Goal: Transaction & Acquisition: Purchase product/service

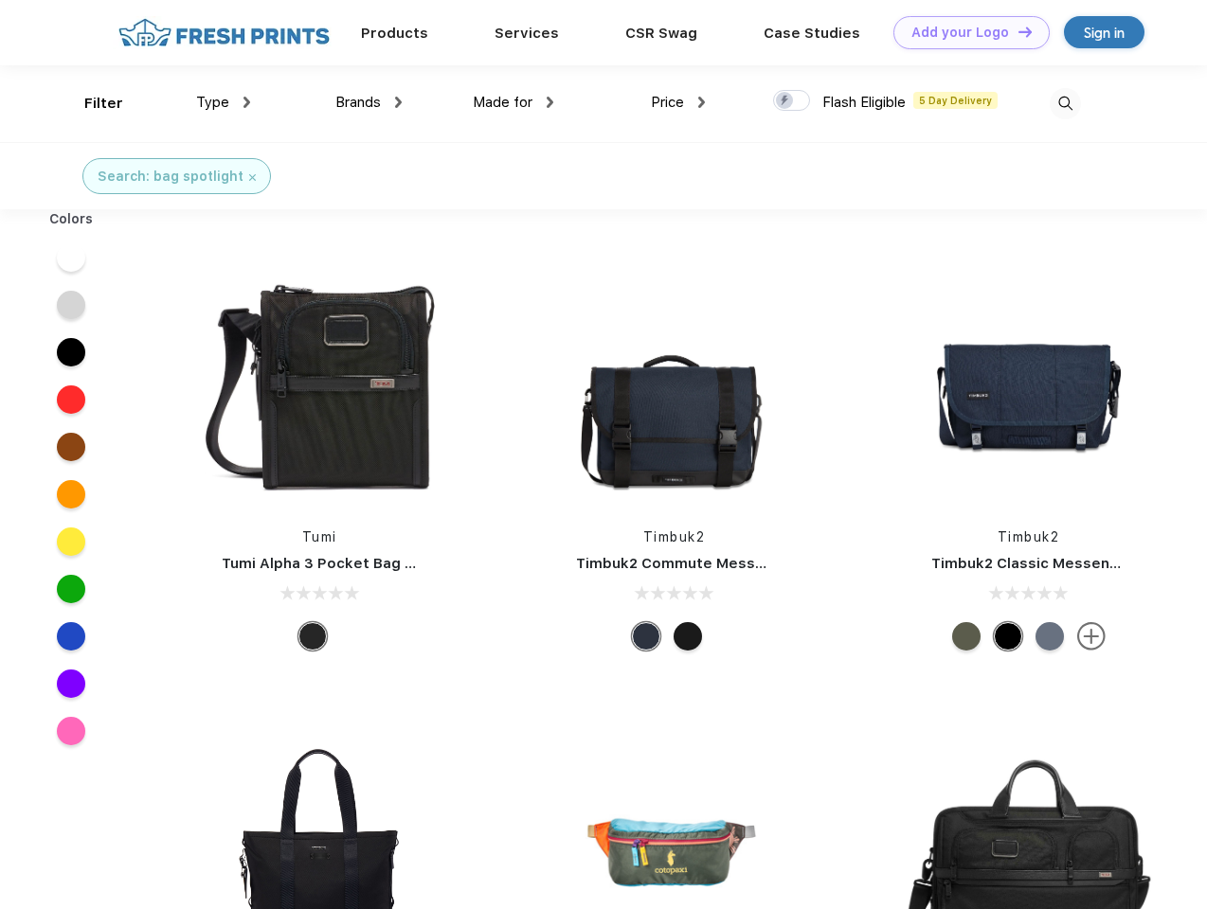
scroll to position [1, 0]
click at [964, 32] on link "Add your Logo Design Tool" at bounding box center [971, 32] width 156 height 33
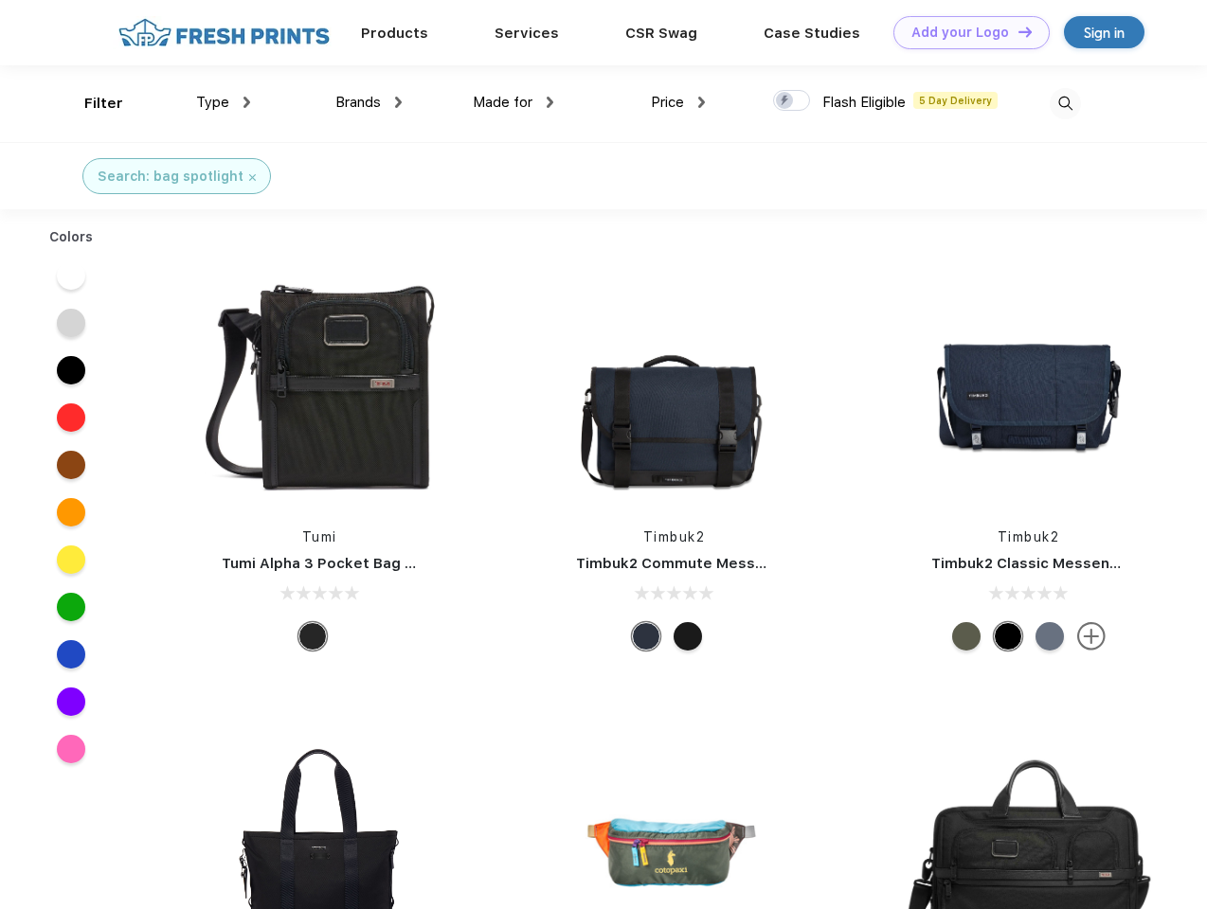
click at [0, 0] on div "Design Tool" at bounding box center [0, 0] width 0 height 0
click at [1016, 31] on link "Add your Logo Design Tool" at bounding box center [971, 32] width 156 height 33
click at [91, 103] on div "Filter" at bounding box center [103, 104] width 39 height 22
click at [224, 102] on span "Type" at bounding box center [212, 102] width 33 height 17
click at [368, 102] on span "Brands" at bounding box center [357, 102] width 45 height 17
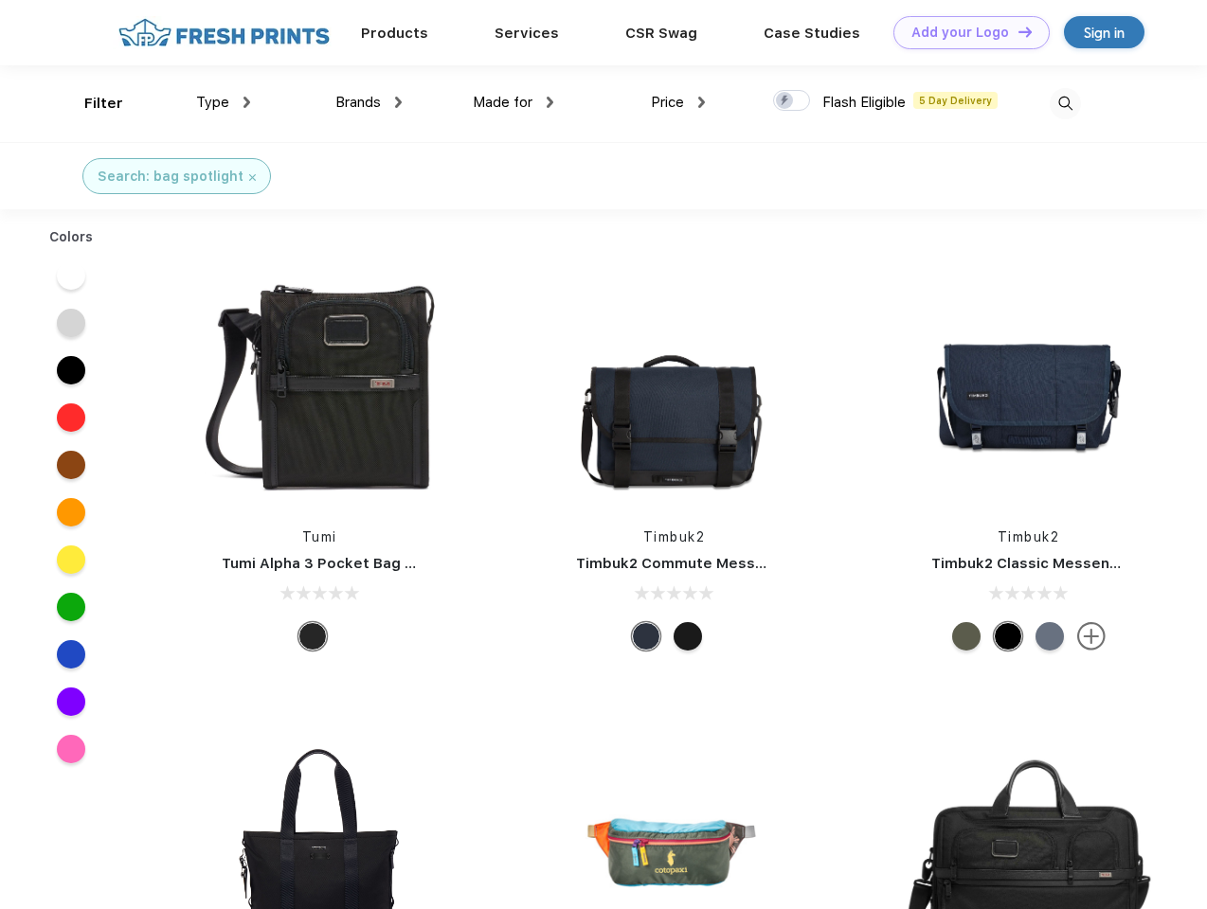
click at [513, 102] on span "Made for" at bounding box center [503, 102] width 60 height 17
click at [678, 102] on span "Price" at bounding box center [667, 102] width 33 height 17
click at [792, 101] on div at bounding box center [791, 100] width 37 height 21
click at [785, 101] on input "checkbox" at bounding box center [779, 95] width 12 height 12
click at [1065, 103] on img at bounding box center [1064, 103] width 31 height 31
